Goal: Browse casually: Explore the website without a specific task or goal

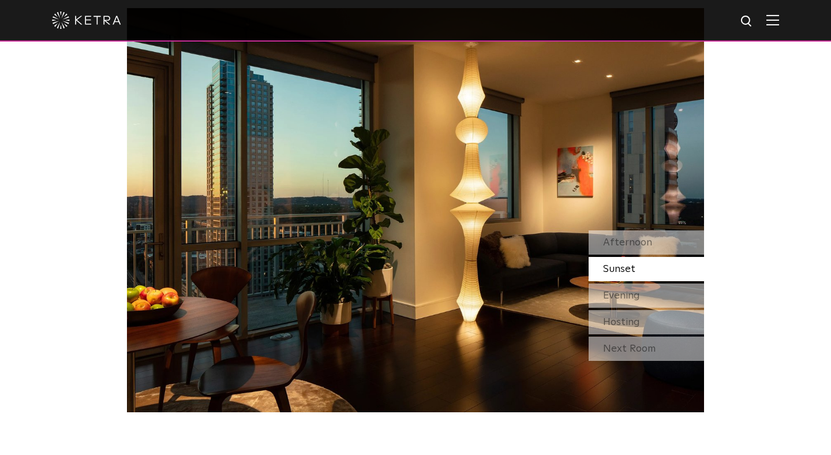
scroll to position [1015, 0]
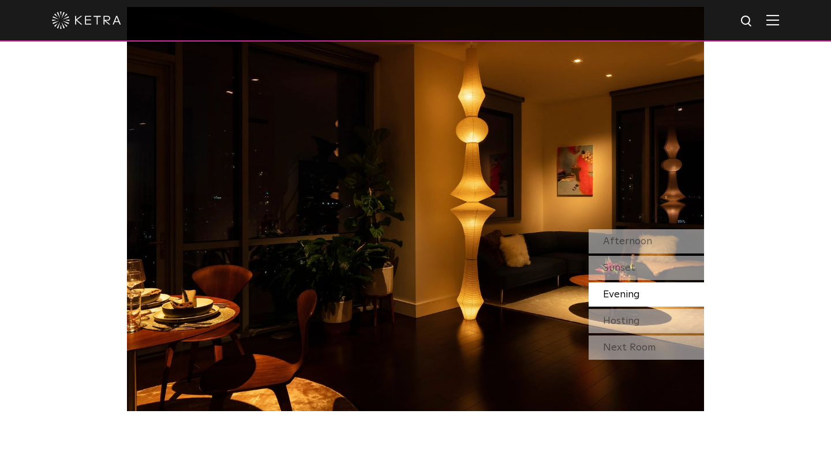
click at [654, 282] on div "Evening" at bounding box center [646, 294] width 115 height 24
click at [650, 324] on div "Hosting" at bounding box center [646, 321] width 115 height 24
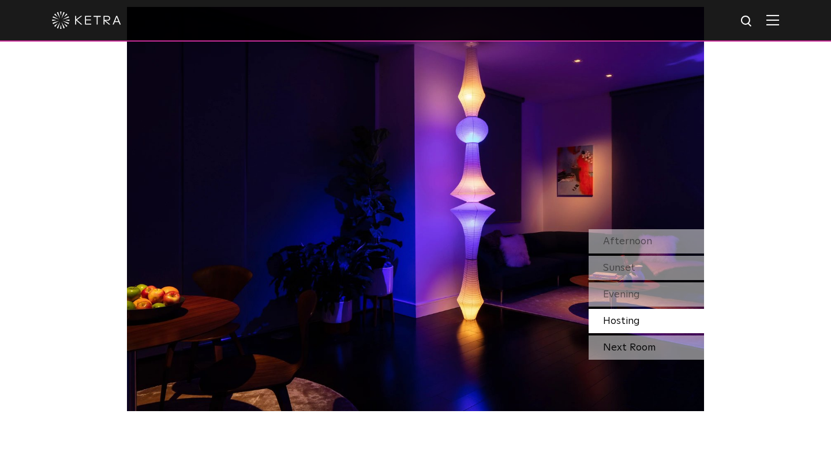
click at [647, 340] on div "Next Room" at bounding box center [646, 347] width 115 height 24
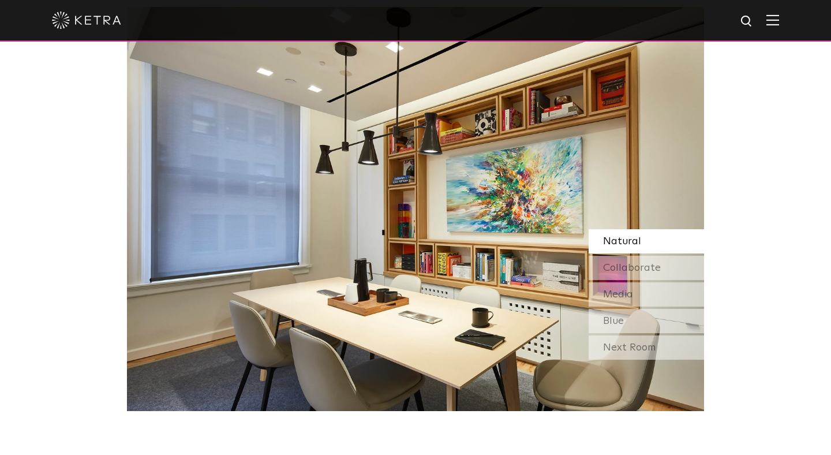
click at [647, 340] on div "Next Room" at bounding box center [646, 347] width 115 height 24
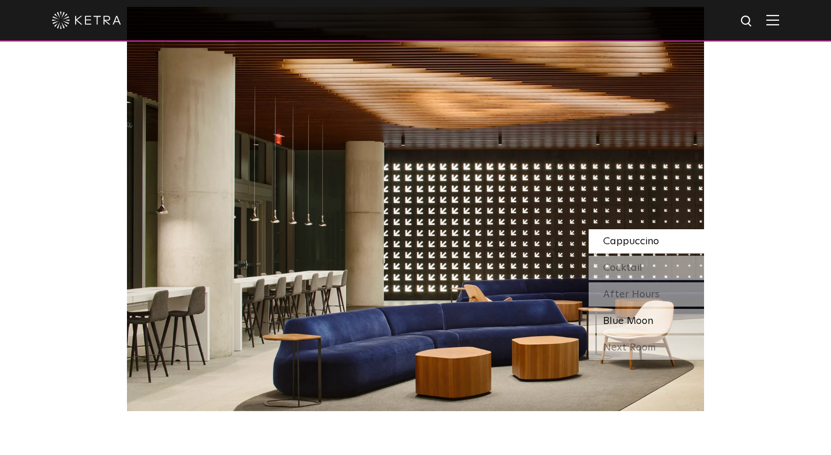
click at [647, 320] on span "Blue Moon" at bounding box center [628, 321] width 50 height 10
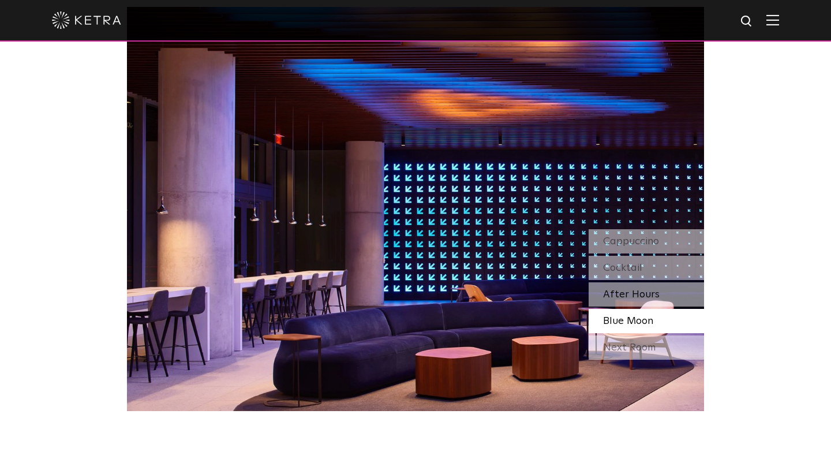
click at [647, 297] on span "After Hours" at bounding box center [631, 294] width 57 height 10
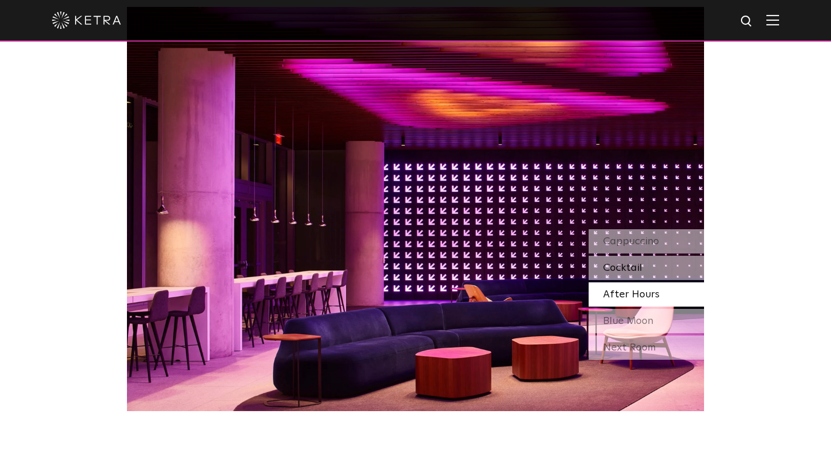
click at [650, 265] on div "Cocktail" at bounding box center [646, 268] width 115 height 24
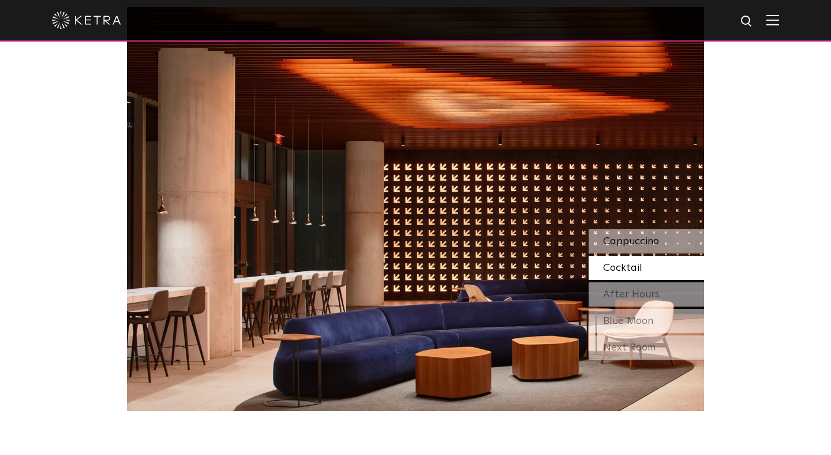
click at [651, 245] on span "Cappuccino" at bounding box center [631, 241] width 56 height 10
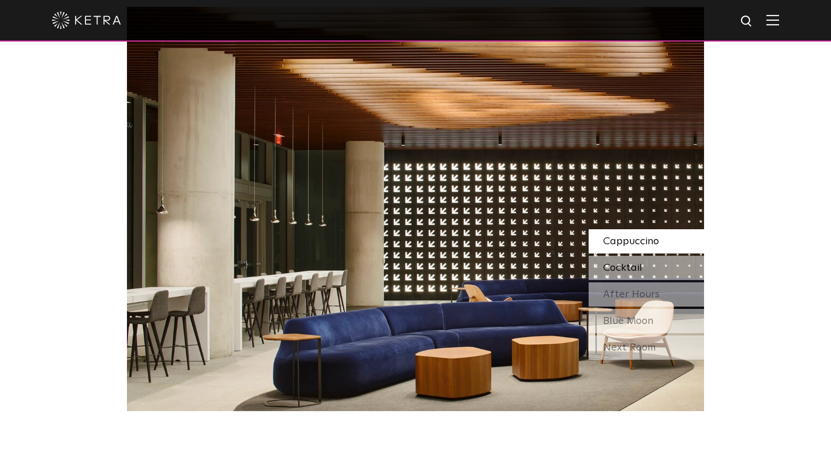
click at [644, 272] on div "Cocktail" at bounding box center [646, 268] width 115 height 24
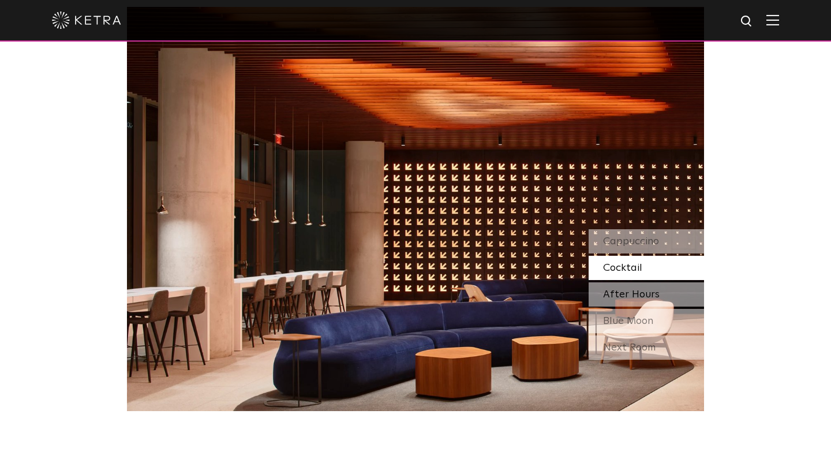
click at [640, 283] on div "After Hours" at bounding box center [646, 294] width 115 height 24
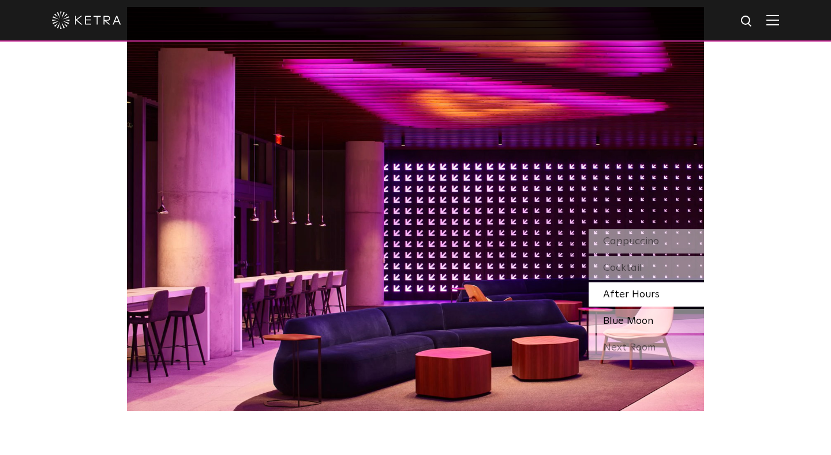
click at [625, 312] on div "Blue Moon" at bounding box center [646, 321] width 115 height 24
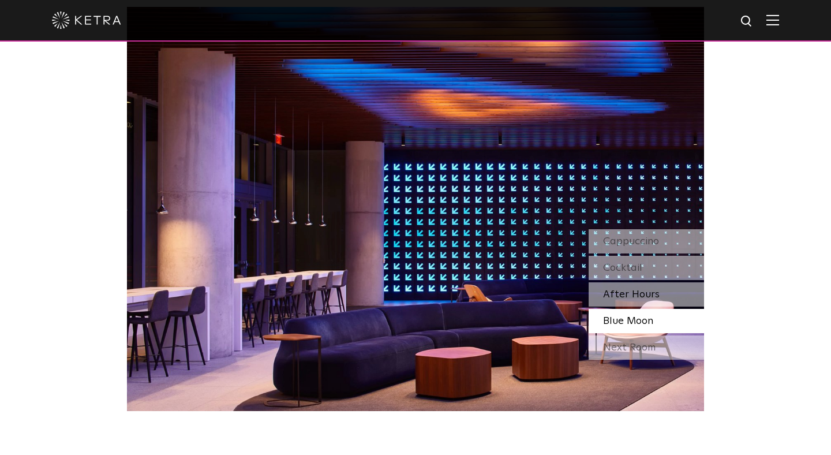
click at [625, 289] on span "After Hours" at bounding box center [631, 294] width 57 height 10
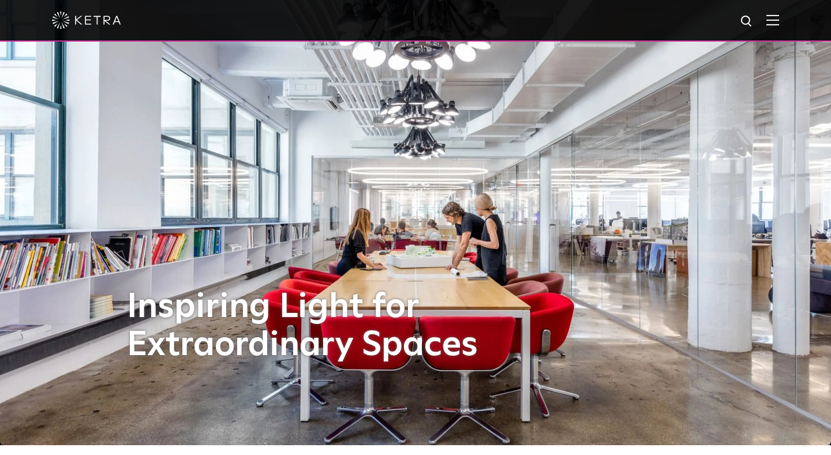
scroll to position [0, 0]
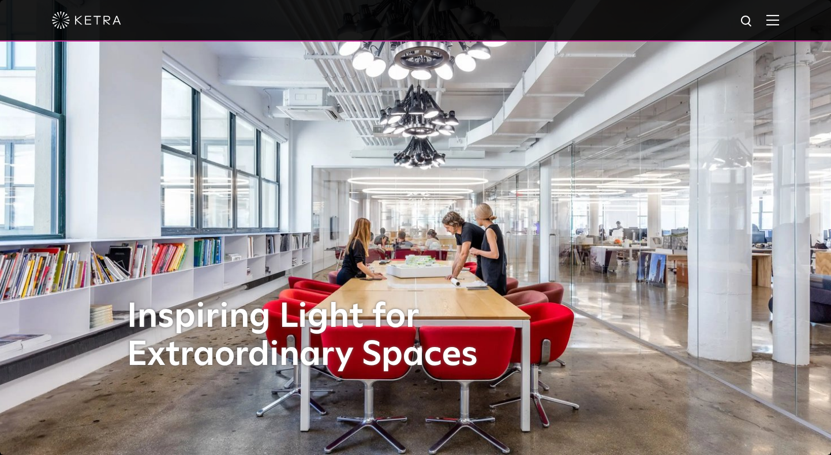
click at [72, 14] on img at bounding box center [86, 20] width 69 height 17
